Goal: Task Accomplishment & Management: Manage account settings

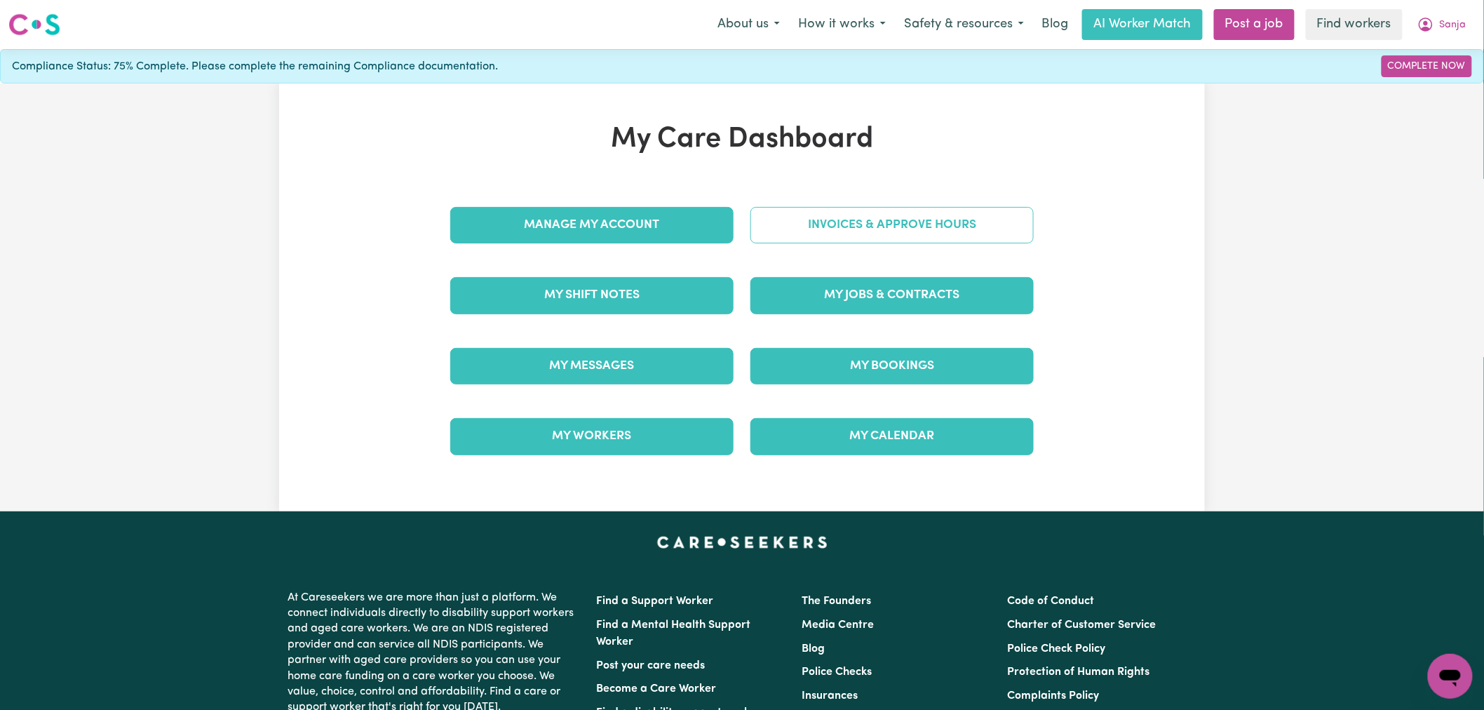
click at [816, 221] on link "Invoices & Approve Hours" at bounding box center [892, 225] width 283 height 36
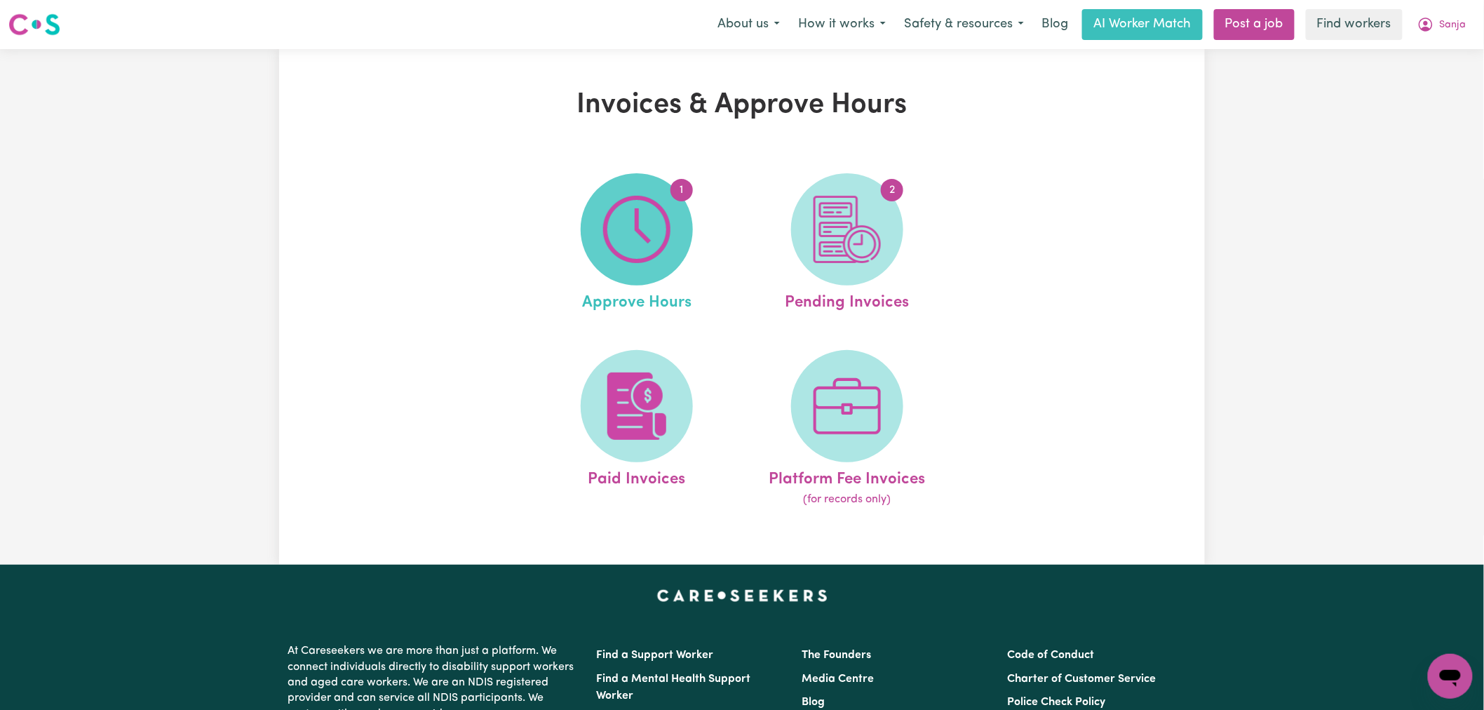
click at [638, 269] on span "1" at bounding box center [637, 229] width 112 height 112
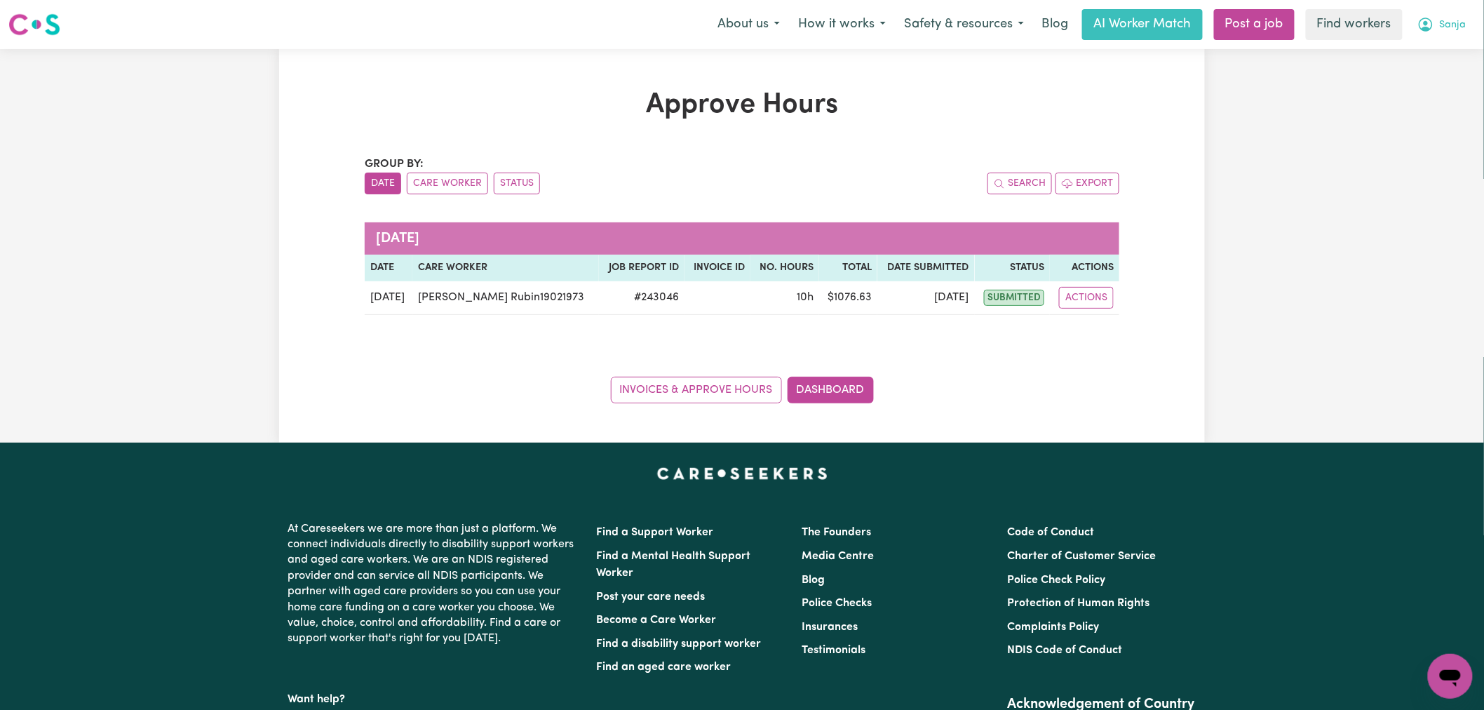
click at [1451, 24] on span "Sanja" at bounding box center [1453, 25] width 27 height 15
click at [1452, 53] on link "My Dashboard" at bounding box center [1419, 54] width 111 height 27
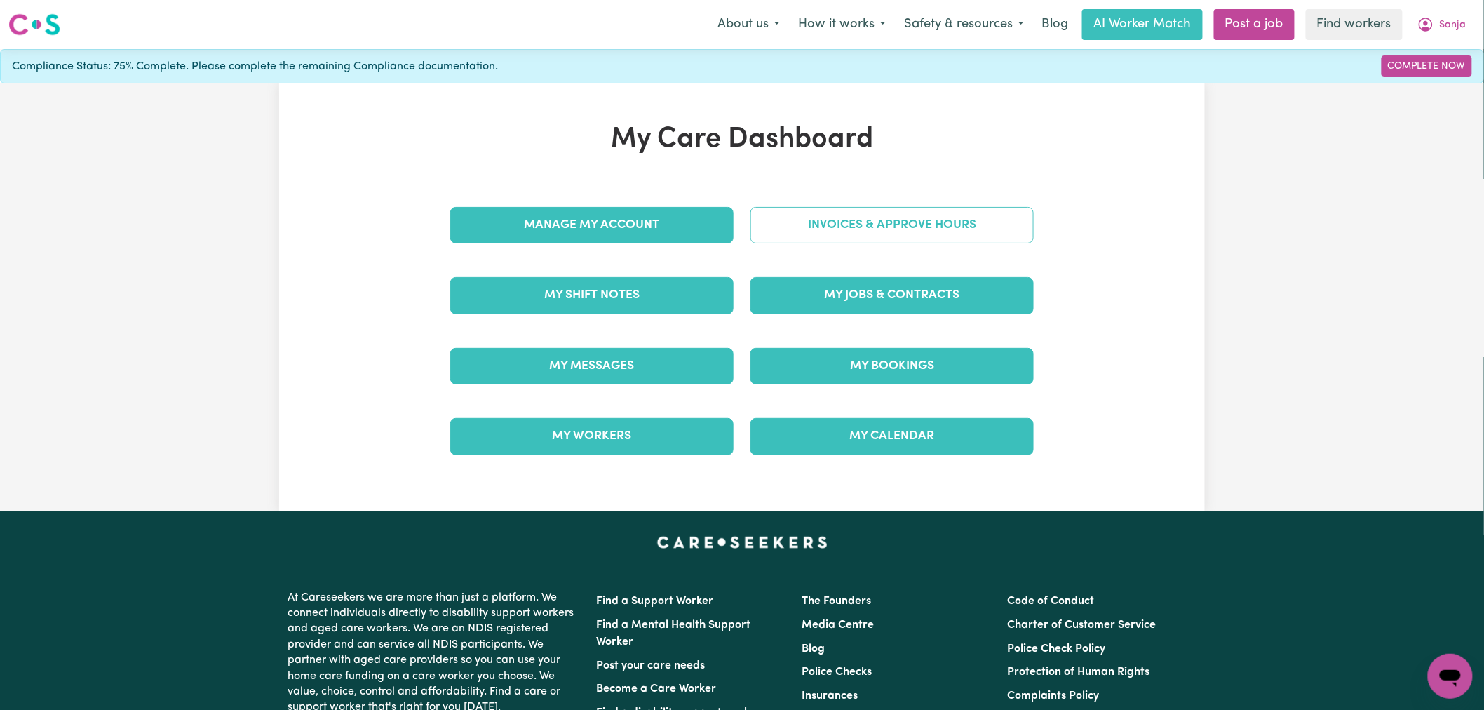
click at [940, 231] on link "Invoices & Approve Hours" at bounding box center [892, 225] width 283 height 36
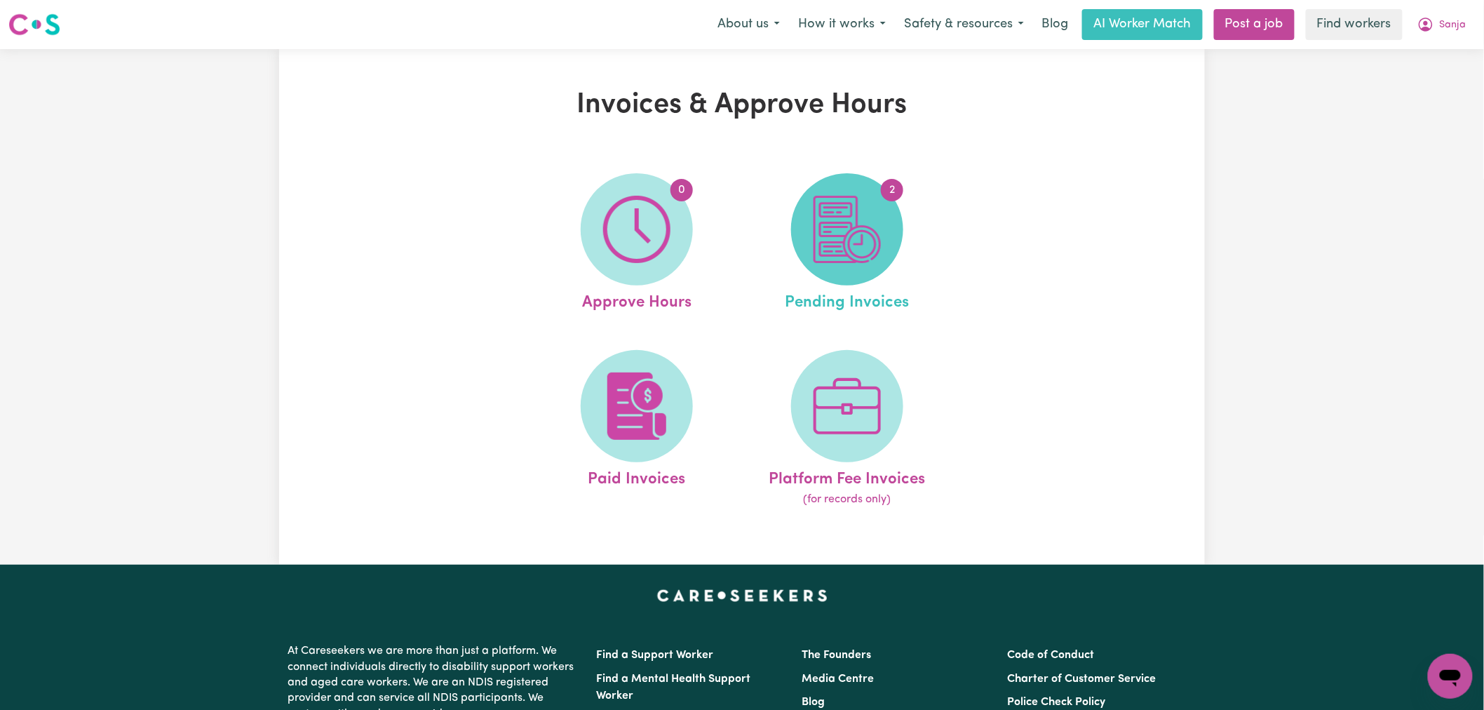
drag, startPoint x: 940, startPoint y: 231, endPoint x: 861, endPoint y: 256, distance: 82.3
click at [861, 256] on img at bounding box center [847, 229] width 67 height 67
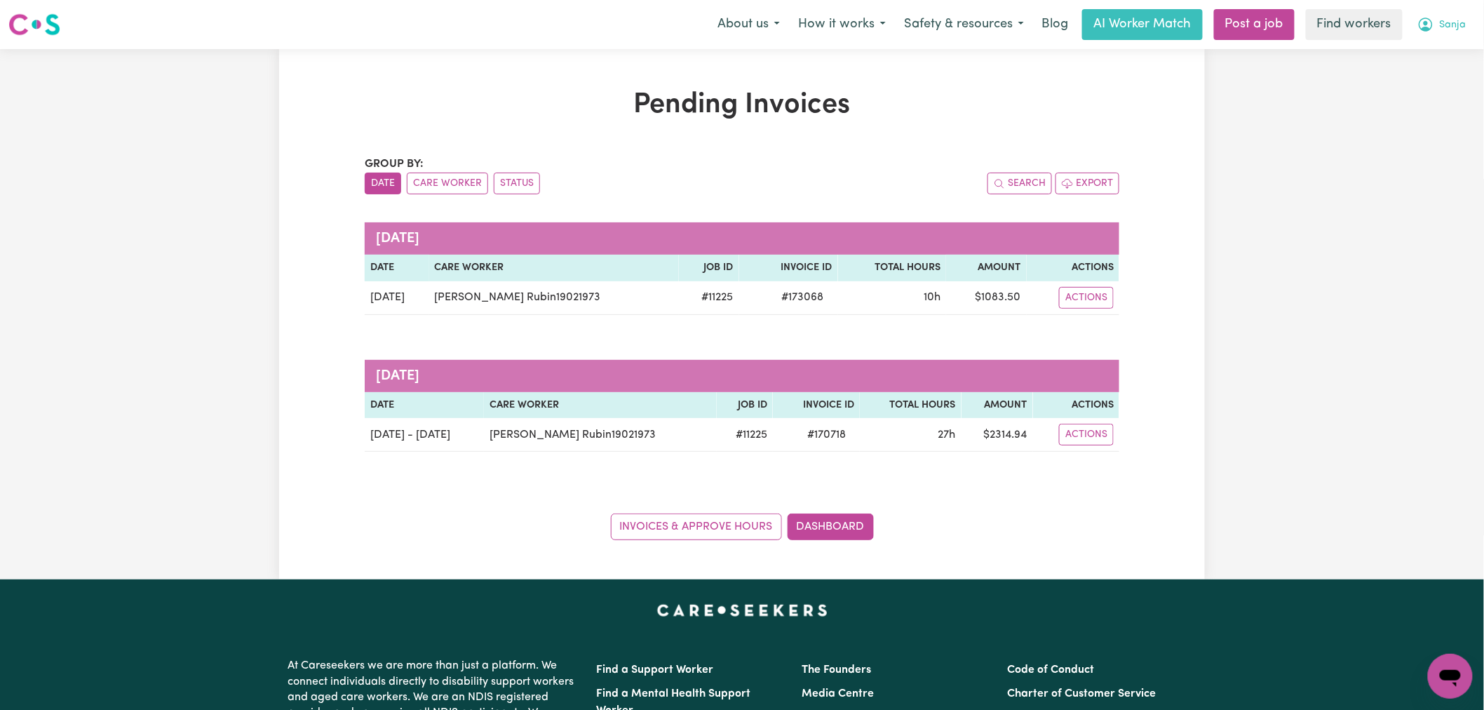
click at [1453, 36] on button "Sanja" at bounding box center [1441, 24] width 67 height 29
click at [1436, 56] on link "My Dashboard" at bounding box center [1419, 54] width 111 height 27
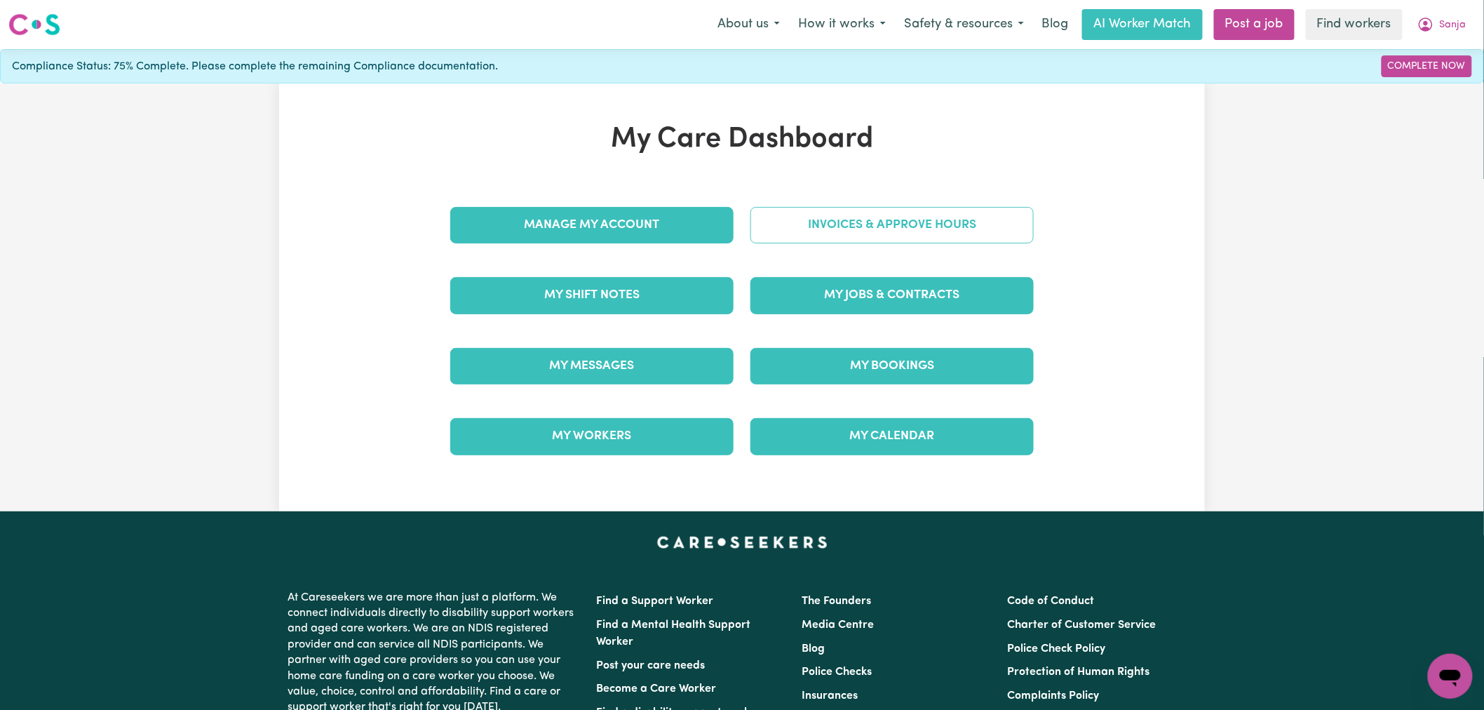
click at [920, 230] on link "Invoices & Approve Hours" at bounding box center [892, 225] width 283 height 36
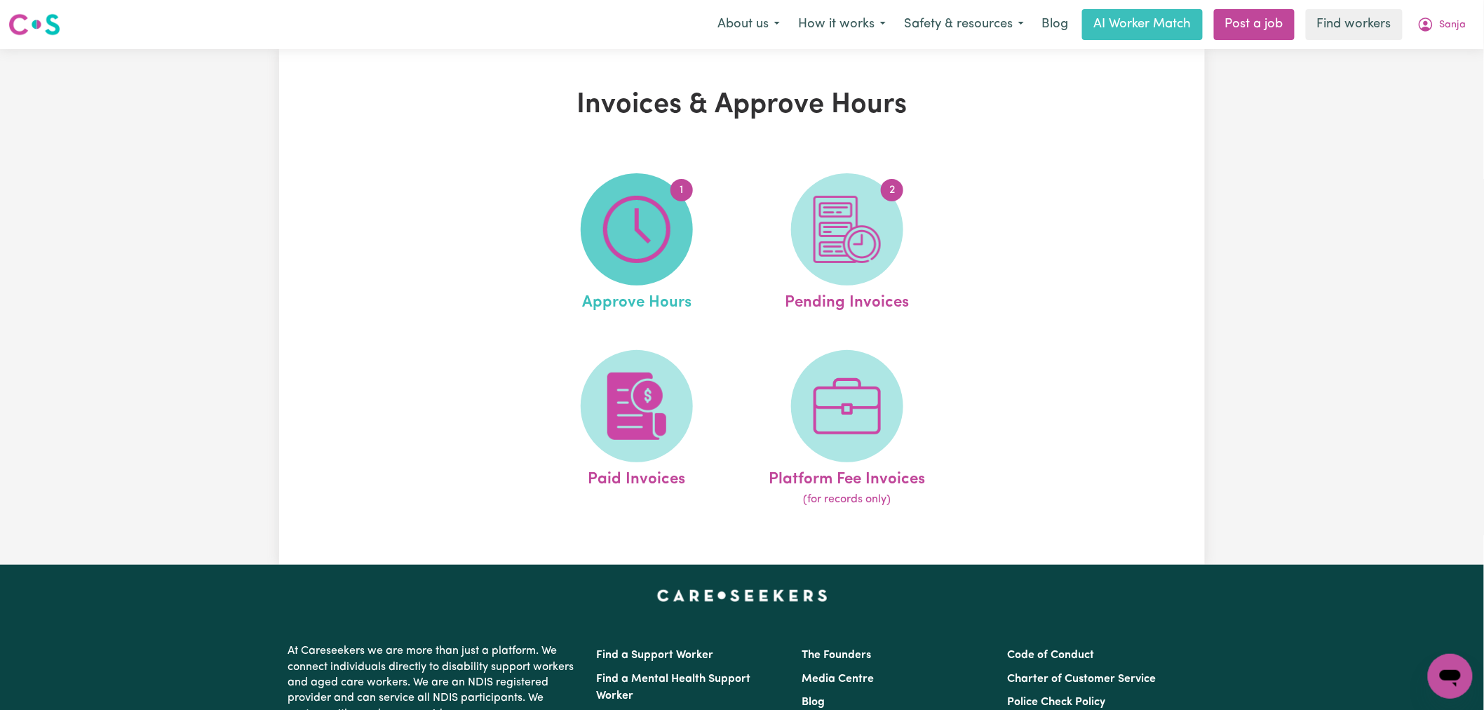
click at [664, 243] on img at bounding box center [636, 229] width 67 height 67
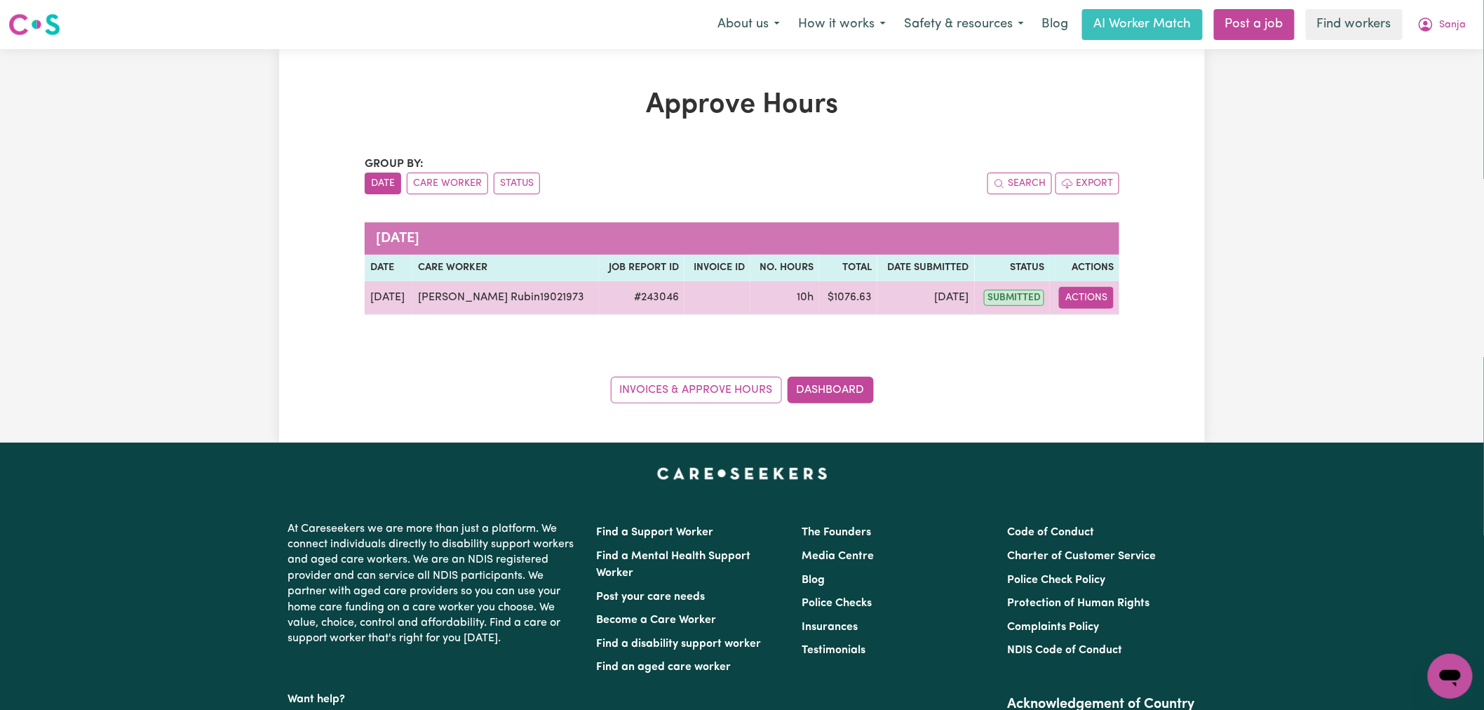
click at [1080, 293] on button "Actions" at bounding box center [1086, 298] width 55 height 22
click at [1110, 327] on link "View Job Report" at bounding box center [1125, 330] width 120 height 28
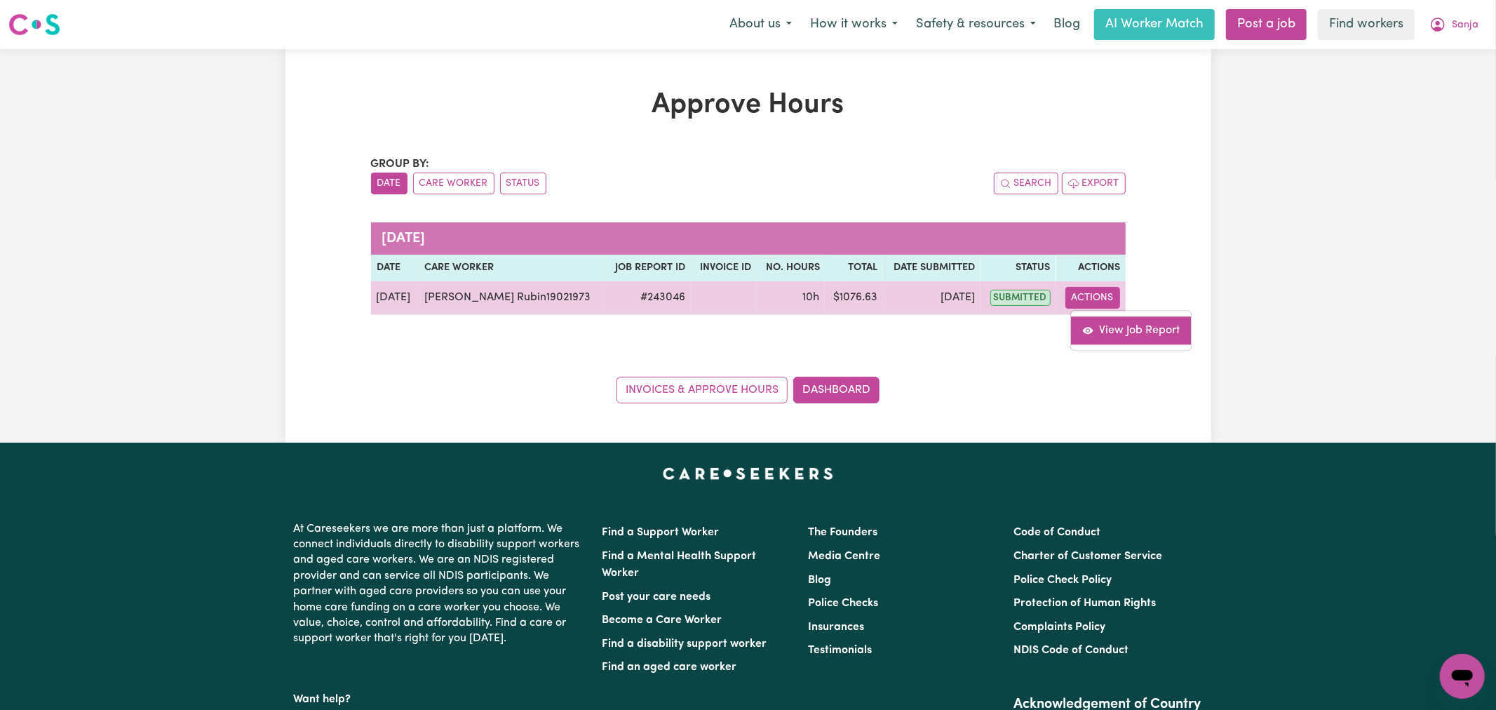
select select "pm"
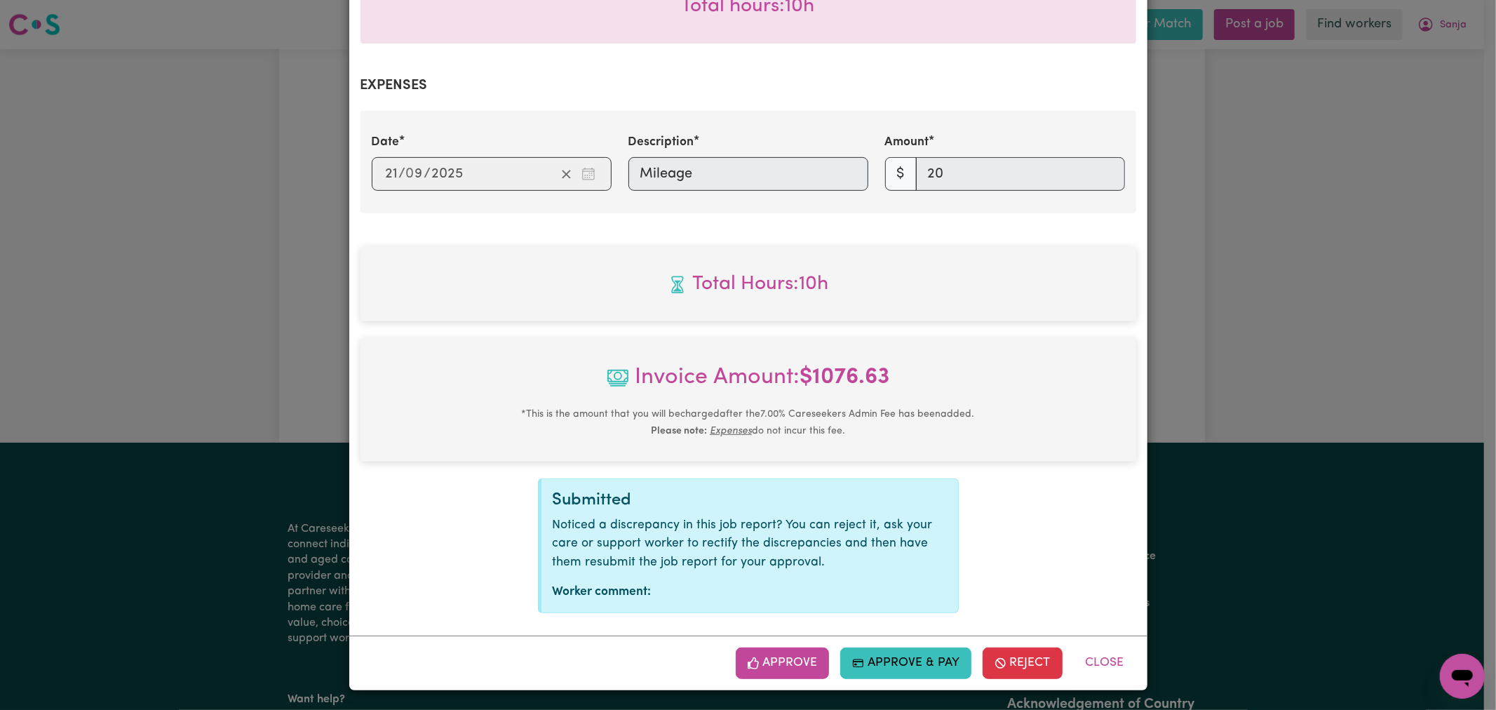
scroll to position [457, 0]
click at [783, 647] on button "Approve" at bounding box center [783, 662] width 94 height 31
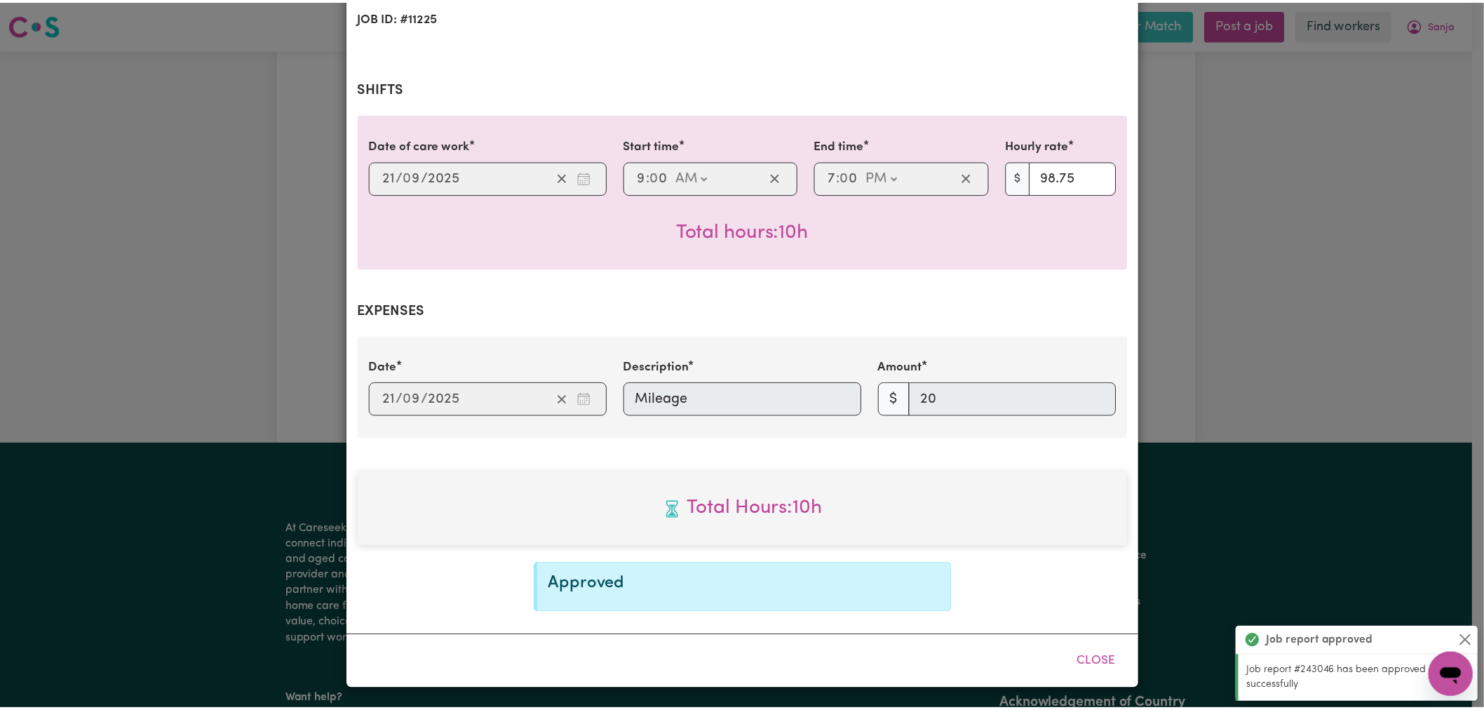
scroll to position [0, 0]
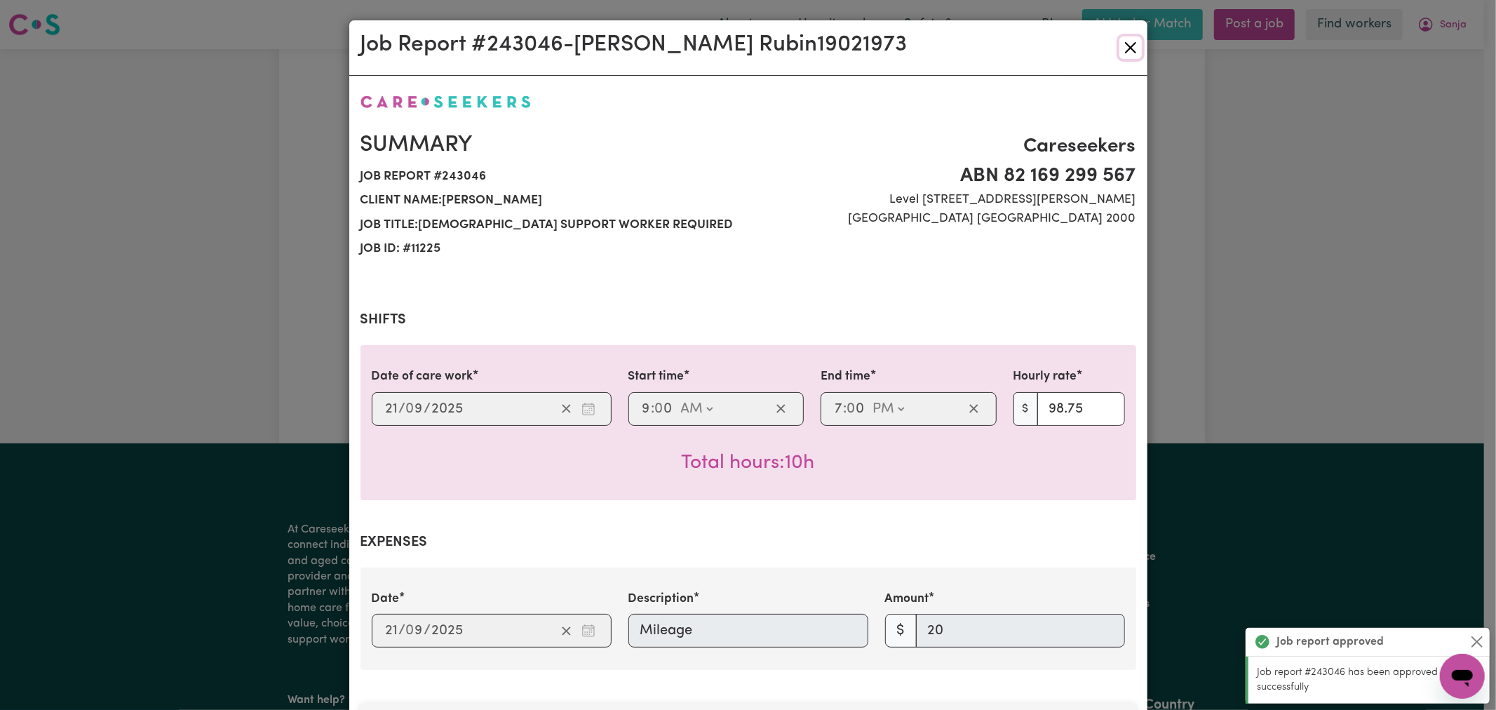
click at [1134, 49] on button "Close" at bounding box center [1130, 47] width 22 height 22
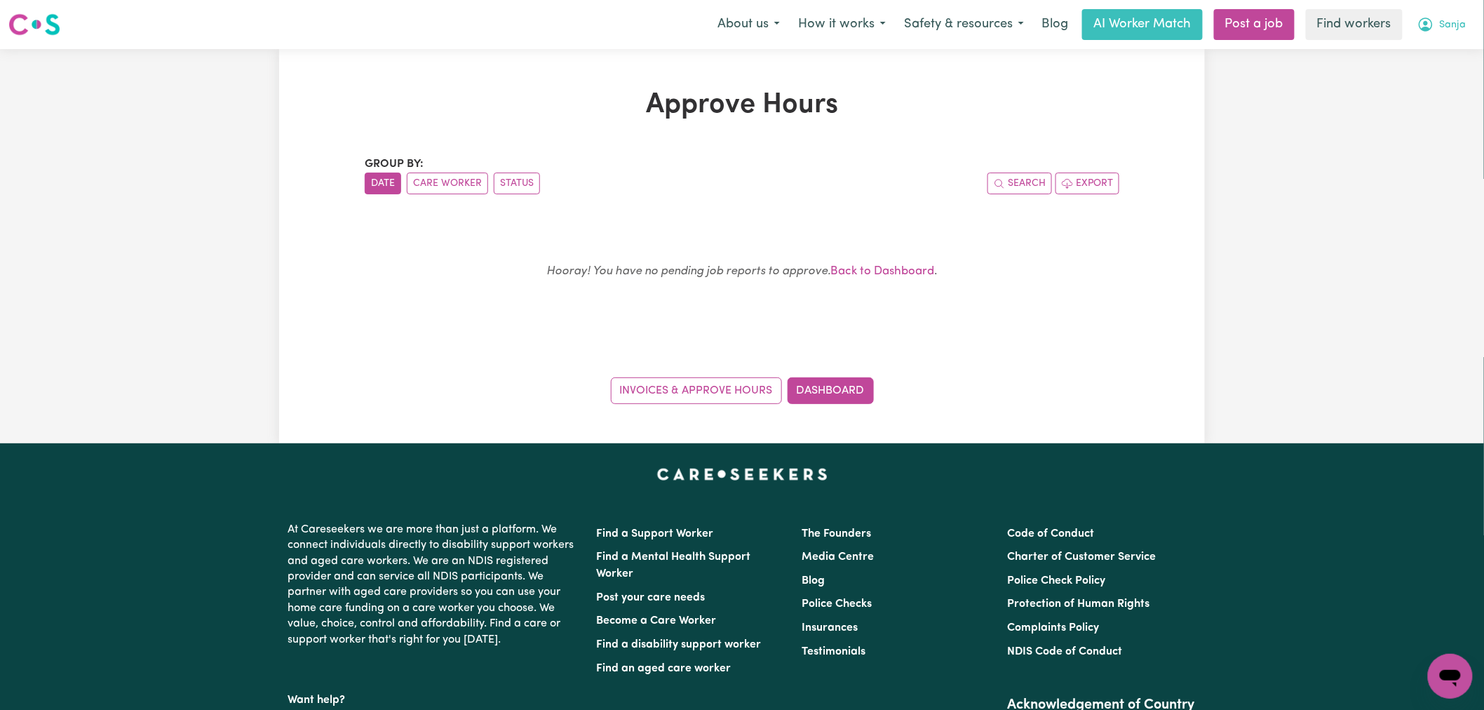
click at [1457, 25] on span "Sanja" at bounding box center [1453, 25] width 27 height 15
click at [1425, 80] on link "Logout" at bounding box center [1419, 80] width 111 height 27
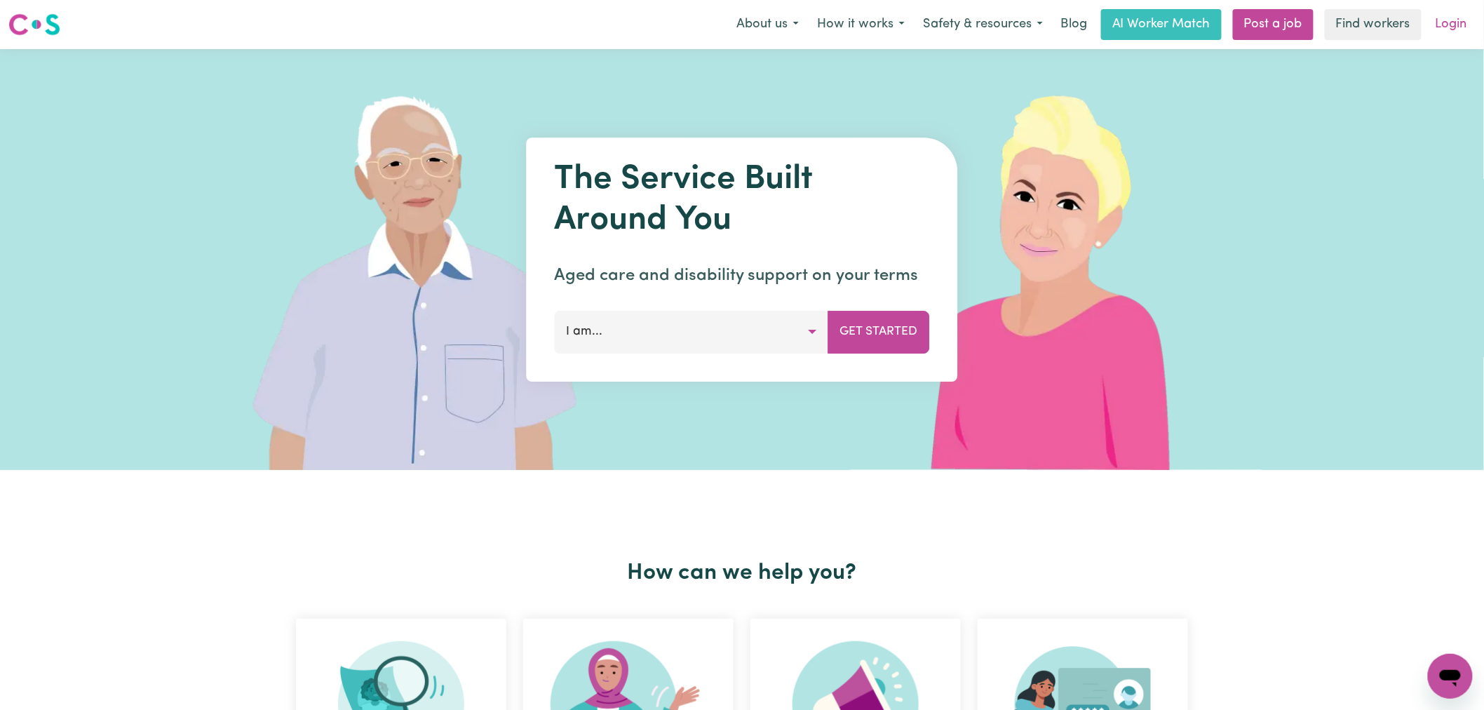
click at [1449, 25] on link "Login" at bounding box center [1451, 24] width 48 height 31
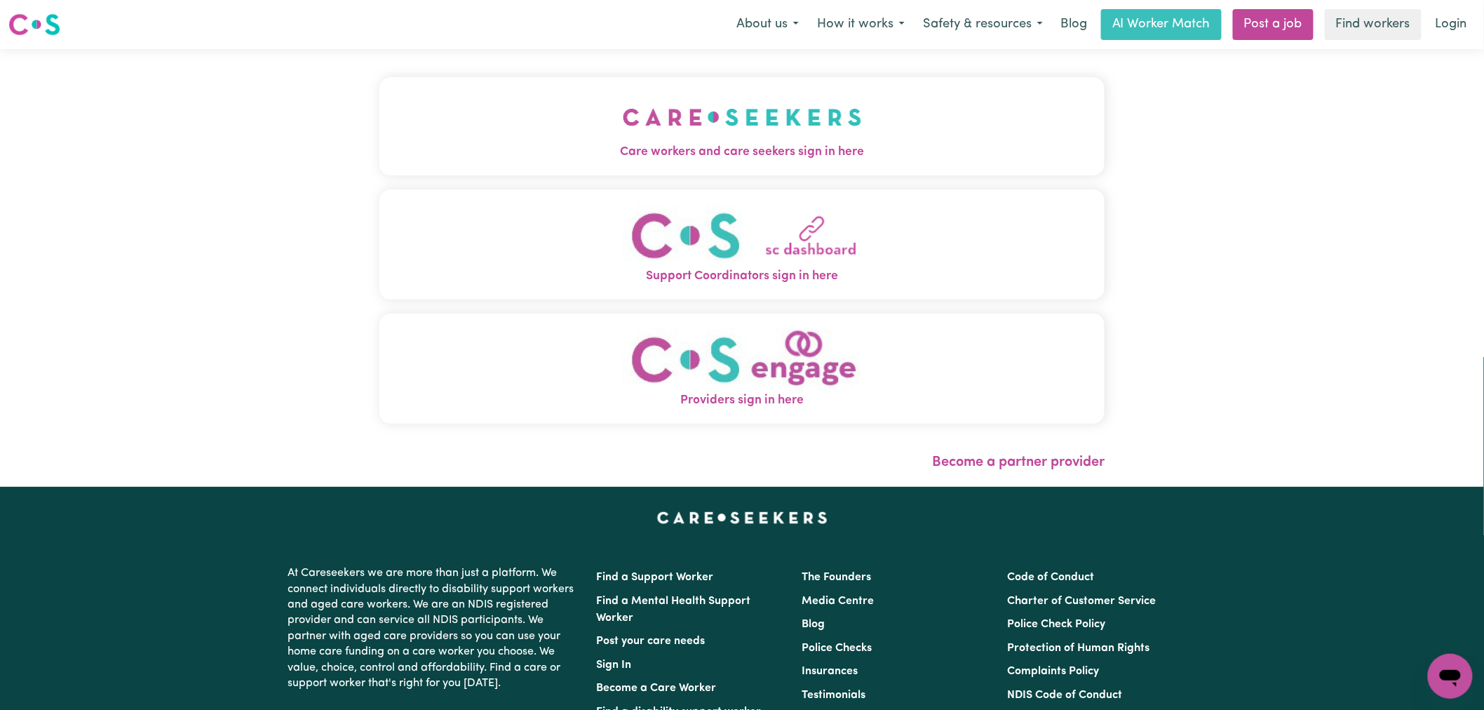
click at [692, 115] on div "Care workers and care seekers sign in here Support Coordinators sign in here Pr…" at bounding box center [742, 268] width 742 height 438
click at [563, 146] on span "Care workers and care seekers sign in here" at bounding box center [741, 152] width 725 height 18
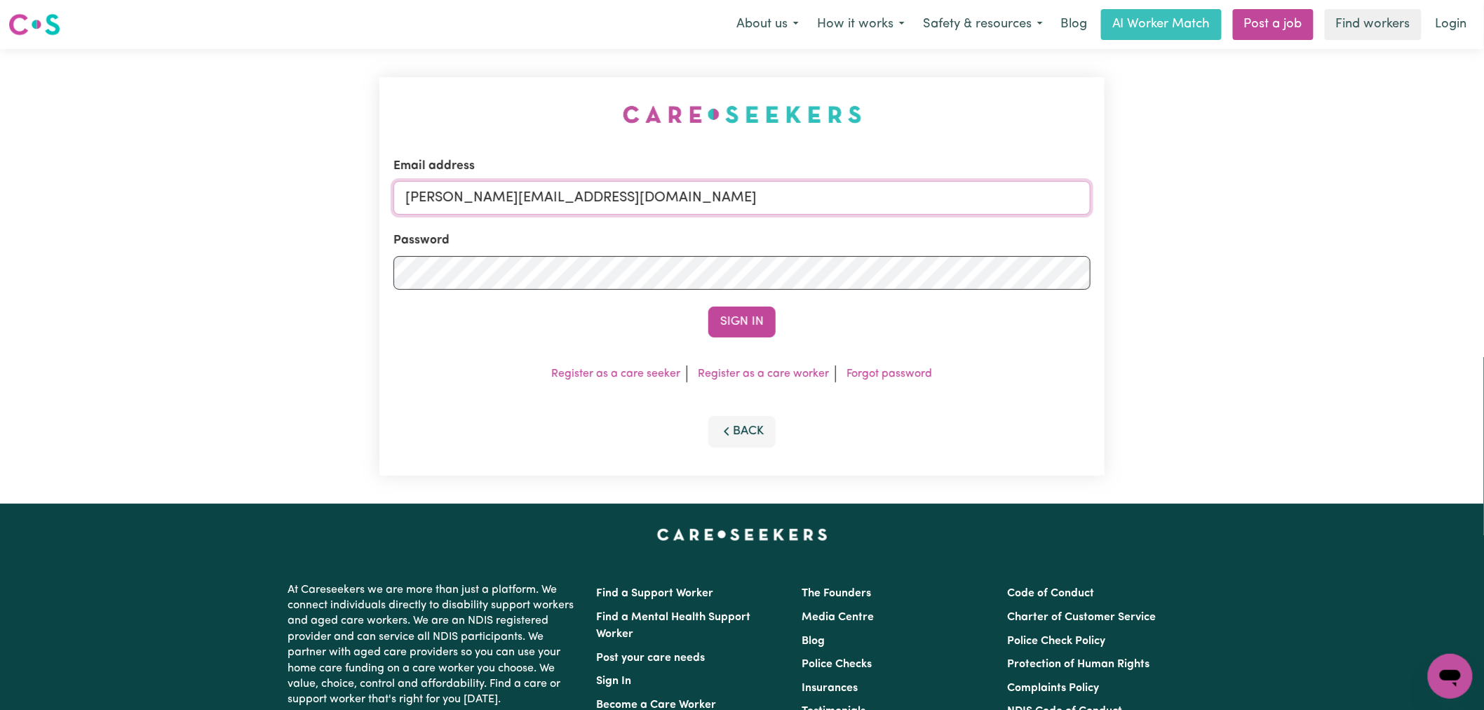
drag, startPoint x: 675, startPoint y: 192, endPoint x: 661, endPoint y: 213, distance: 25.3
click at [675, 192] on input "[PERSON_NAME][EMAIL_ADDRESS][DOMAIN_NAME]" at bounding box center [742, 198] width 697 height 34
drag, startPoint x: 741, startPoint y: 203, endPoint x: 482, endPoint y: 204, distance: 258.8
click at [482, 204] on input "[EMAIL_ADDRESS][PERSON_NAME][DOMAIN_NAME]" at bounding box center [742, 198] width 697 height 34
type input "[EMAIL_ADDRESS][PERSON_NAME][DOMAIN_NAME]"
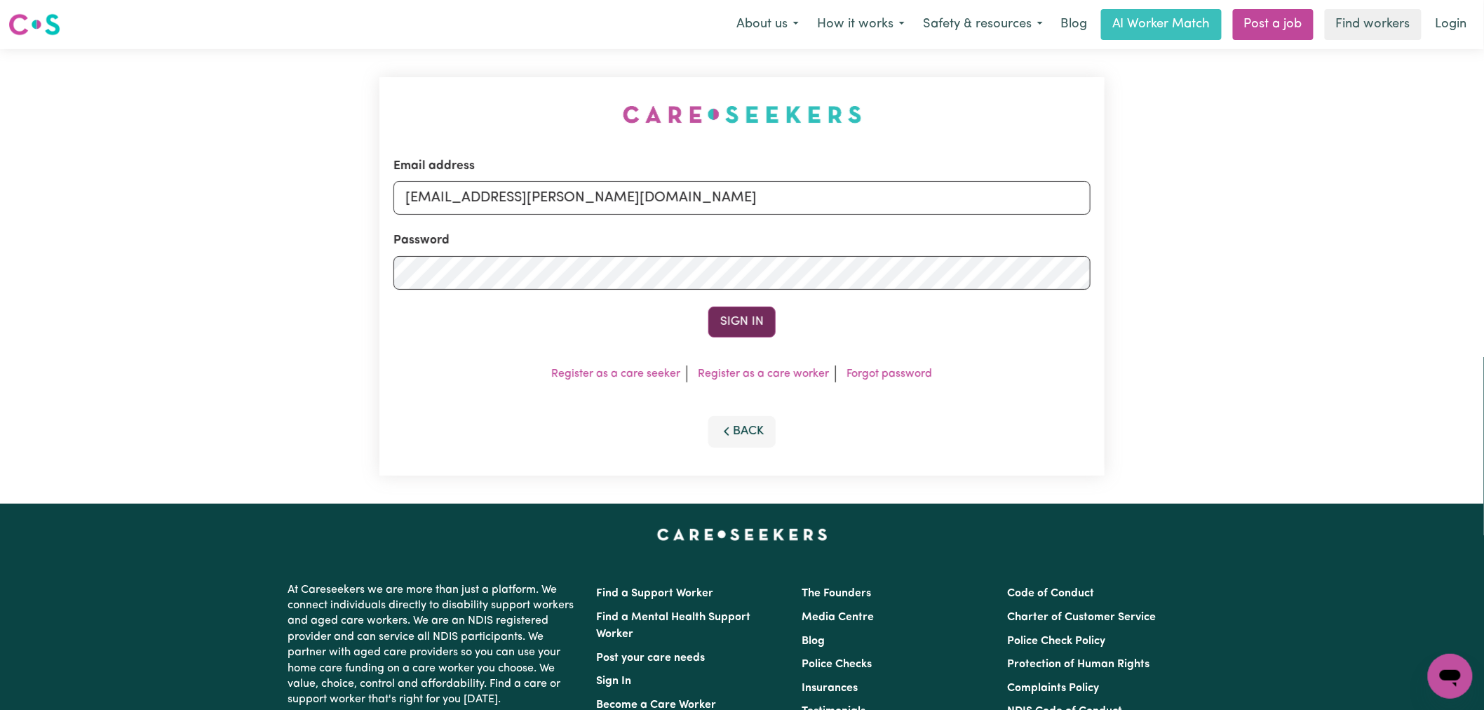
click at [731, 331] on button "Sign In" at bounding box center [741, 322] width 67 height 31
